Goal: Navigation & Orientation: Find specific page/section

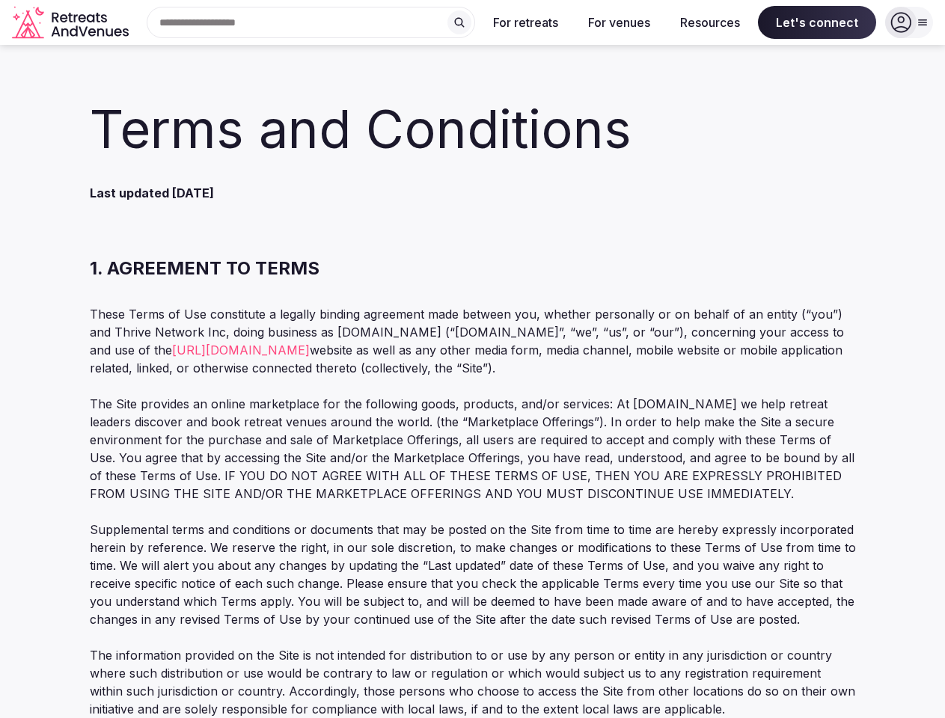
click at [472, 359] on p "These Terms of Use constitute a legally binding agreement made between you, whe…" at bounding box center [473, 341] width 766 height 72
click at [311, 22] on div "Search Popular Destinations [GEOGRAPHIC_DATA], [GEOGRAPHIC_DATA] [GEOGRAPHIC_DA…" at bounding box center [305, 22] width 340 height 31
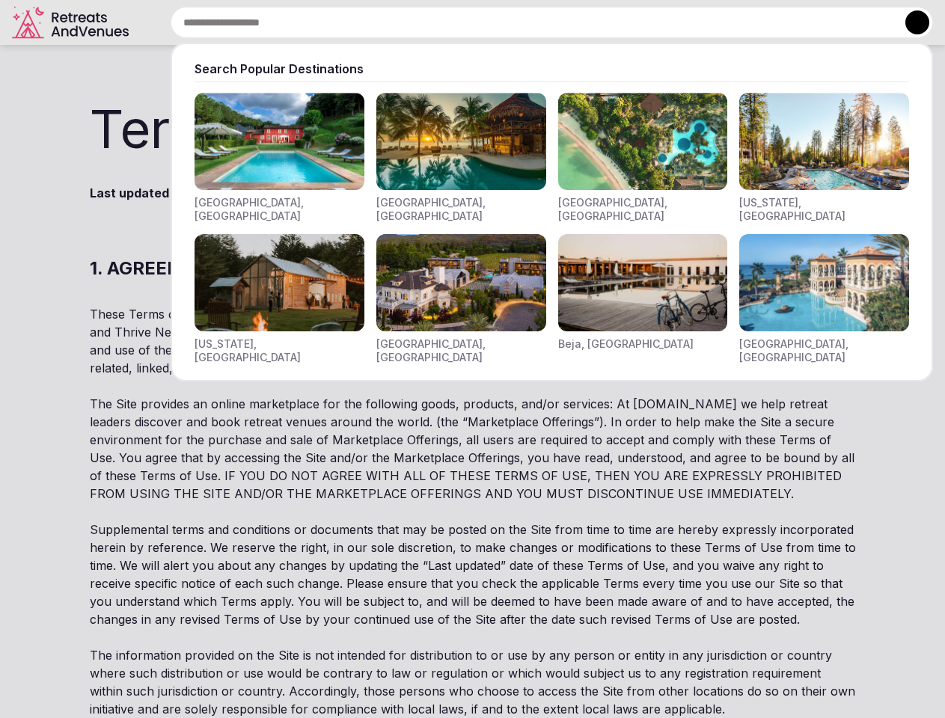
click at [459, 22] on input "text" at bounding box center [552, 22] width 762 height 31
click at [526, 22] on input "text" at bounding box center [552, 22] width 762 height 31
click at [619, 22] on input "text" at bounding box center [552, 22] width 762 height 31
click at [710, 22] on input "text" at bounding box center [552, 22] width 762 height 31
click at [817, 22] on input "text" at bounding box center [552, 22] width 762 height 31
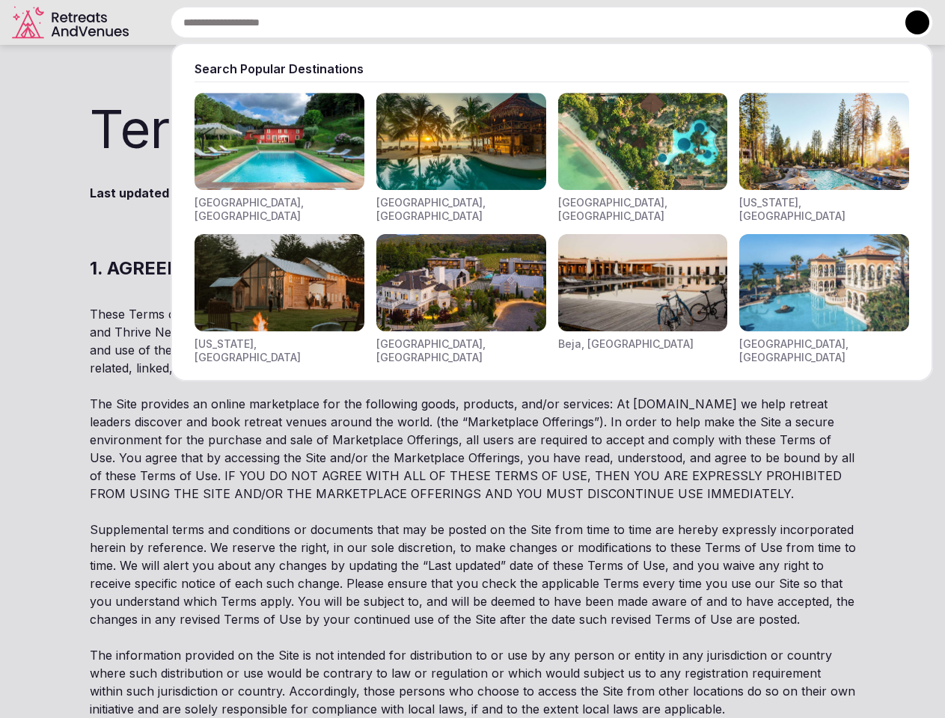
click at [909, 22] on button at bounding box center [917, 22] width 24 height 24
